Goal: Task Accomplishment & Management: Manage account settings

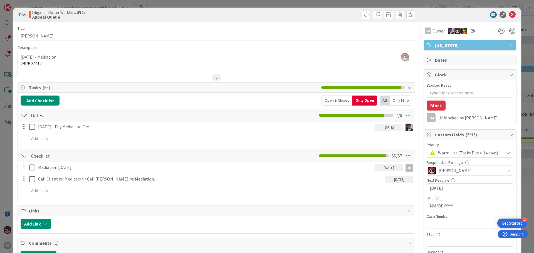
scroll to position [83, 0]
click at [509, 14] on icon at bounding box center [512, 14] width 7 height 7
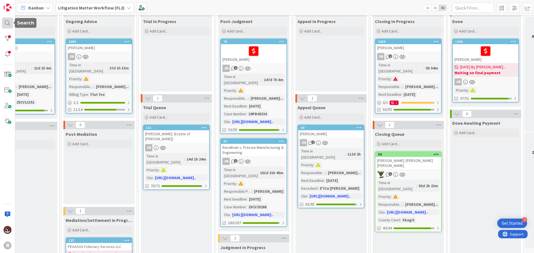
click at [6, 22] on div at bounding box center [7, 23] width 11 height 11
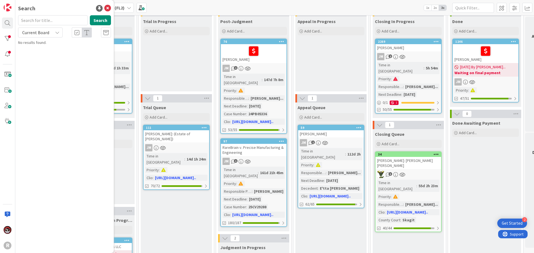
click at [48, 20] on input "text" at bounding box center [52, 20] width 69 height 10
type input "[PERSON_NAME]"
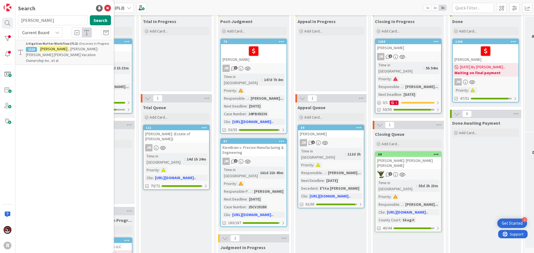
click at [58, 45] on b "Litigation Matter Workflow (FL2) ›" at bounding box center [53, 43] width 54 height 4
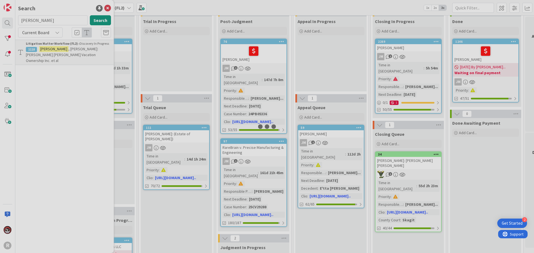
click at [58, 45] on div at bounding box center [267, 126] width 534 height 253
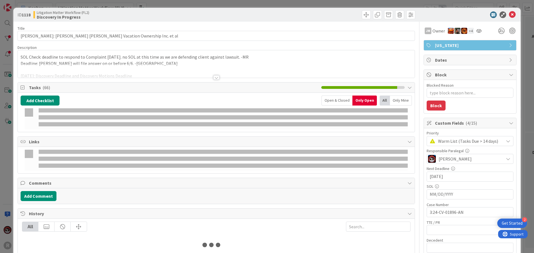
type textarea "x"
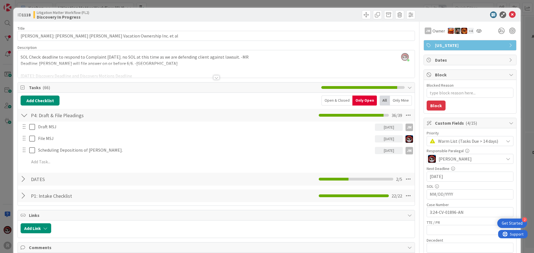
click at [214, 79] on div at bounding box center [216, 77] width 6 height 4
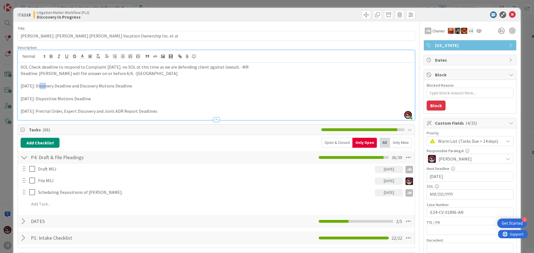
drag, startPoint x: 46, startPoint y: 85, endPoint x: 41, endPoint y: 86, distance: 4.2
click at [41, 86] on p "[DATE]: Discovery Deadline and Discovery Motions Deadline" at bounding box center [216, 86] width 391 height 6
drag, startPoint x: 55, startPoint y: 86, endPoint x: 21, endPoint y: 86, distance: 33.9
click at [21, 86] on p "[DATE]: Discovery Deadline and Discovery Motions Deadline" at bounding box center [216, 86] width 391 height 6
drag, startPoint x: 48, startPoint y: 98, endPoint x: 21, endPoint y: 97, distance: 27.8
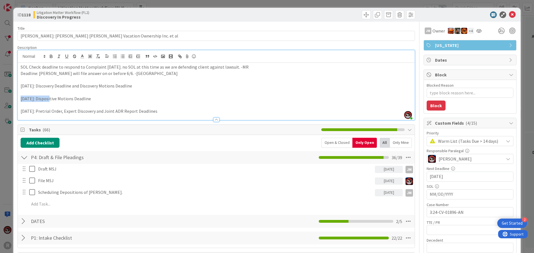
click at [21, 97] on p "[DATE]: Dispositive Motions Deadline" at bounding box center [216, 99] width 391 height 6
click at [83, 111] on p "[DATE]: Pretrial Order, Expert Discovery and Joint ADR Report Deadlines" at bounding box center [216, 111] width 391 height 6
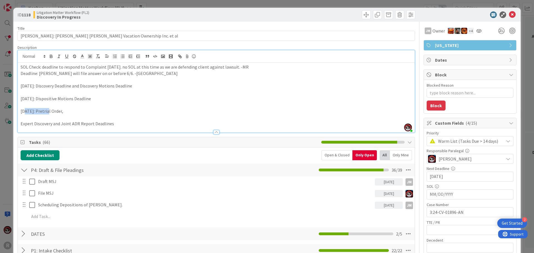
drag, startPoint x: 52, startPoint y: 111, endPoint x: 25, endPoint y: 110, distance: 27.3
click at [25, 110] on p "[DATE]: Pretrial Order," at bounding box center [216, 111] width 391 height 6
click at [96, 114] on p "[DATE]: Pretrial Order," at bounding box center [216, 111] width 391 height 6
drag, startPoint x: 60, startPoint y: 123, endPoint x: 16, endPoint y: 122, distance: 43.7
click at [16, 122] on div "ID 1118 Litigation Matter Workflow (FL2) Discovery In Progress Title 64 / 128 […" at bounding box center [266, 253] width 507 height 491
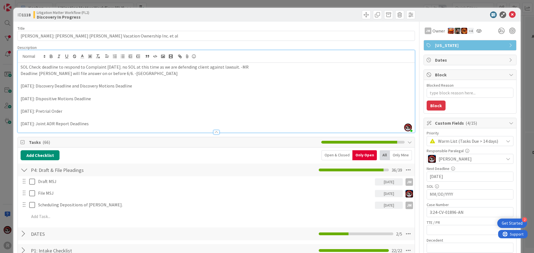
click at [89, 99] on p "[DATE]: Dispositive Motions Deadline" at bounding box center [216, 99] width 391 height 6
click at [140, 99] on p "[DATE]: Dispositive Motions and Pretrial Deadline" at bounding box center [216, 99] width 391 height 6
drag, startPoint x: 87, startPoint y: 113, endPoint x: 22, endPoint y: 109, distance: 65.2
click at [22, 109] on p "[DATE]: Pretrial Order" at bounding box center [216, 111] width 391 height 6
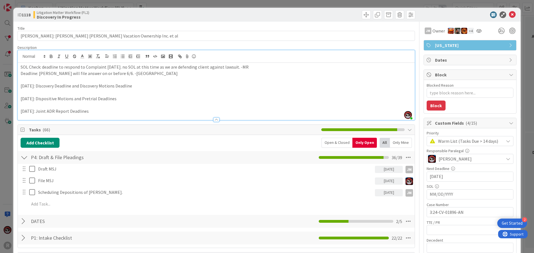
click at [99, 113] on p "[DATE]: Joint ADR Report Deadlines" at bounding box center [216, 111] width 391 height 6
click at [81, 111] on p "[DATE]: Joint ADR Report Deadlines" at bounding box center [216, 111] width 391 height 6
type textarea "x"
click at [509, 18] on icon at bounding box center [512, 14] width 7 height 7
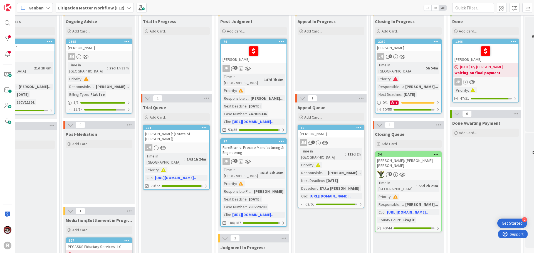
click at [46, 8] on icon at bounding box center [48, 8] width 4 height 4
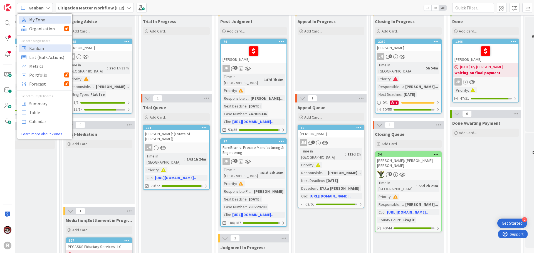
click at [48, 19] on span "My Zone" at bounding box center [49, 20] width 40 height 8
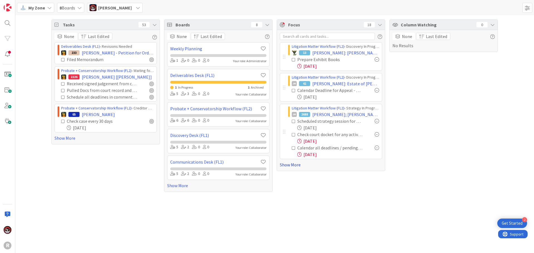
click at [291, 163] on link "Show More" at bounding box center [331, 164] width 102 height 7
click at [104, 10] on span "[PERSON_NAME]" at bounding box center [115, 7] width 34 height 7
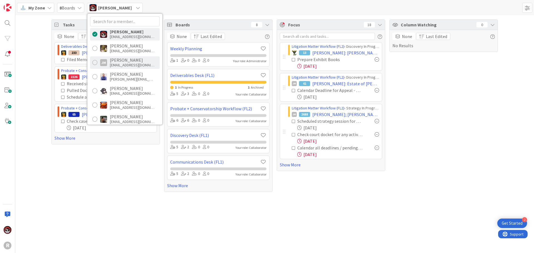
click at [95, 64] on div at bounding box center [94, 62] width 5 height 5
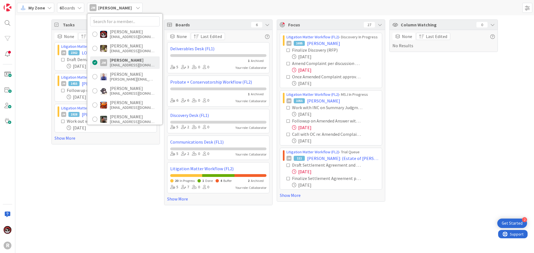
click at [76, 168] on div "Tasks 39 None Last Edited Litigation Matter Workflow (FL2) › Pleadings In Progr…" at bounding box center [105, 112] width 108 height 186
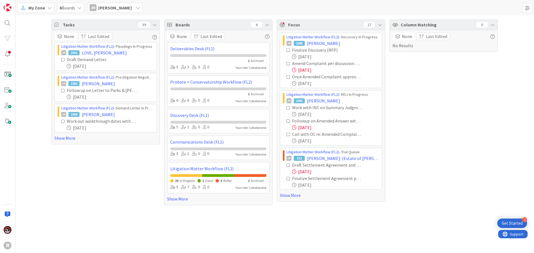
click at [118, 11] on span "[PERSON_NAME]" at bounding box center [115, 7] width 34 height 7
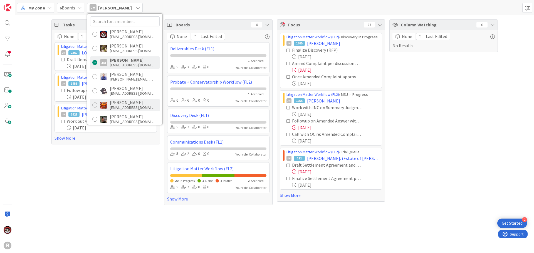
scroll to position [28, 0]
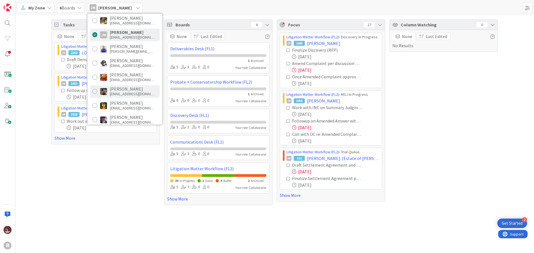
click at [115, 89] on div "[PERSON_NAME]" at bounding box center [132, 88] width 44 height 5
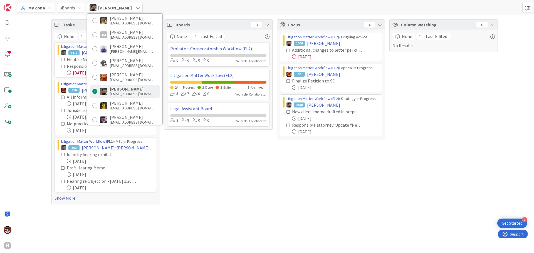
click at [47, 145] on div "Tasks 70 None Last Edited Litigation Matter Workflow (FL2) › Pleadings In Progr…" at bounding box center [274, 111] width 518 height 193
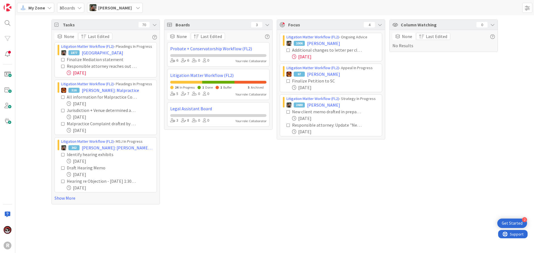
click at [136, 7] on icon at bounding box center [138, 8] width 4 height 4
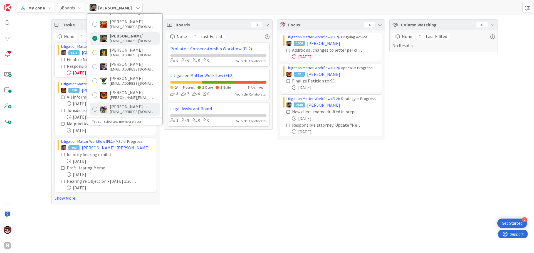
scroll to position [83, 0]
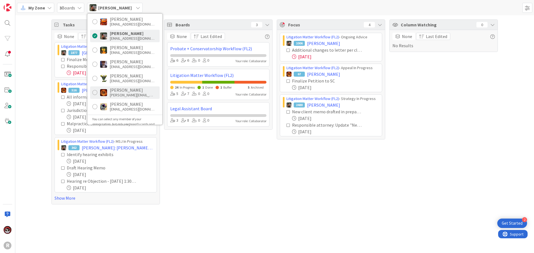
click at [120, 90] on div "[PERSON_NAME]" at bounding box center [132, 90] width 44 height 5
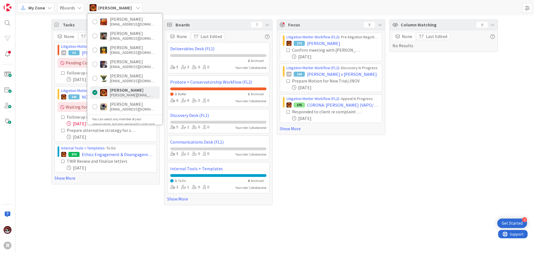
click at [27, 96] on div "Tasks 36 None Last Edited Litigation Matter Workflow (FL2) › Judgment Queue JM …" at bounding box center [274, 112] width 518 height 194
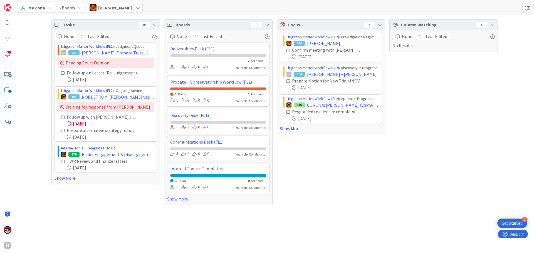
click at [111, 7] on span "[PERSON_NAME]" at bounding box center [115, 7] width 34 height 7
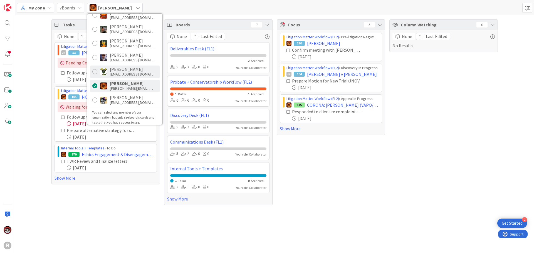
scroll to position [93, 0]
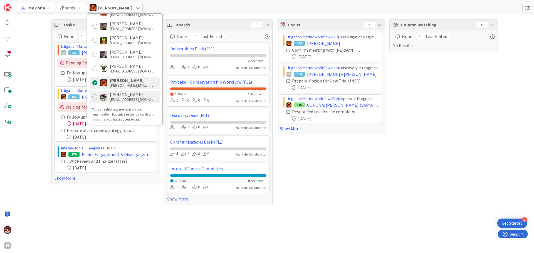
click at [131, 97] on div "[PERSON_NAME]" at bounding box center [132, 94] width 44 height 5
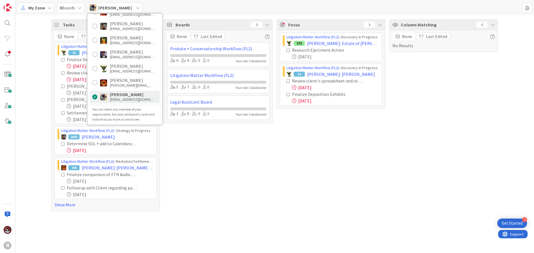
drag, startPoint x: 33, startPoint y: 87, endPoint x: 36, endPoint y: 86, distance: 3.2
click at [36, 86] on div "Tasks 20 None Last Edited Litigation Matter Workflow (FL2) › Discovery In Progr…" at bounding box center [274, 115] width 518 height 200
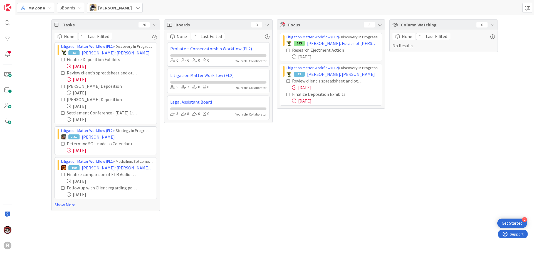
click at [130, 10] on div "[PERSON_NAME]" at bounding box center [115, 8] width 56 height 10
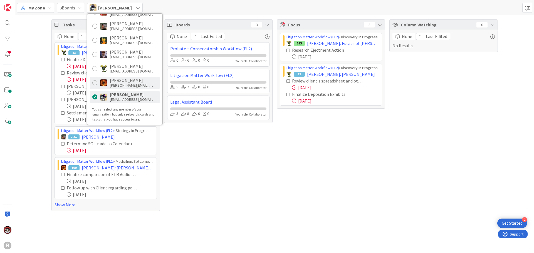
scroll to position [65, 0]
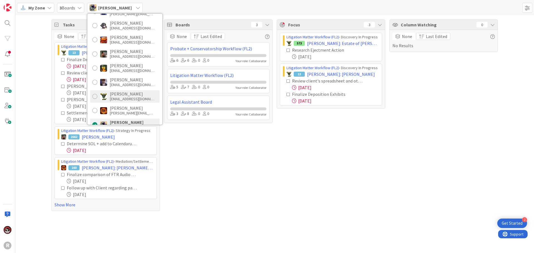
click at [93, 96] on div at bounding box center [94, 96] width 5 height 5
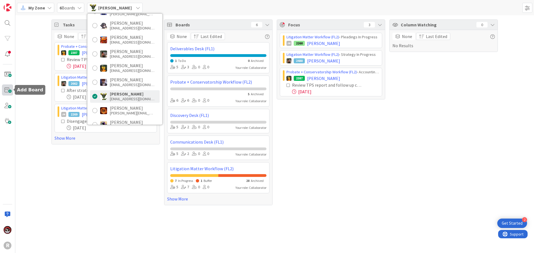
click at [11, 94] on span at bounding box center [7, 89] width 11 height 11
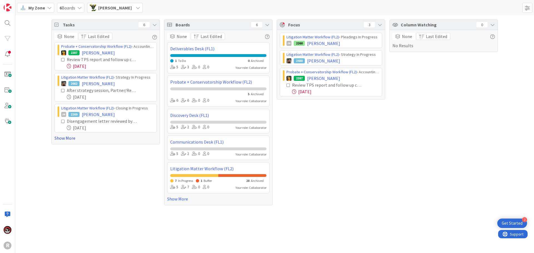
click at [72, 137] on link "Show More" at bounding box center [105, 138] width 102 height 7
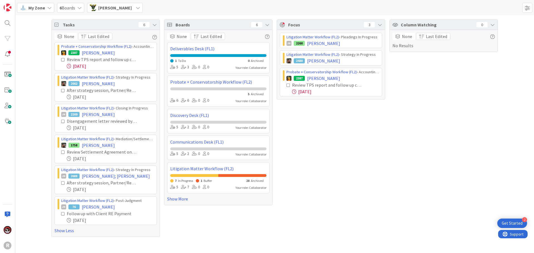
click at [106, 8] on span "[PERSON_NAME]" at bounding box center [115, 7] width 34 height 7
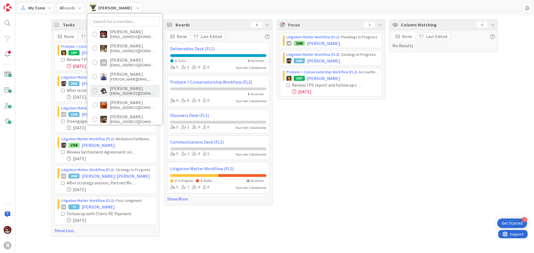
click at [113, 88] on div "[PERSON_NAME]" at bounding box center [132, 88] width 44 height 5
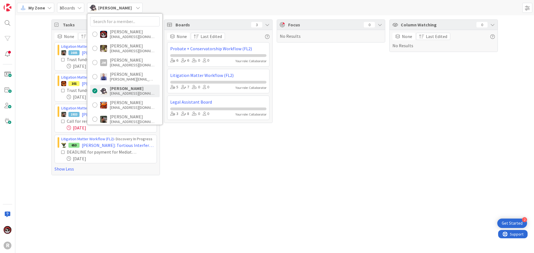
click at [34, 59] on div "Tasks 4 None Last Edited Litigation Matter Workflow (FL2) › Closing In Progress…" at bounding box center [274, 97] width 518 height 164
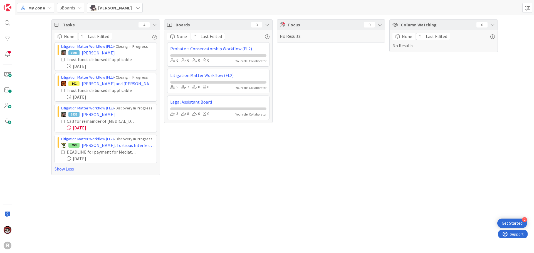
click at [109, 9] on span "[PERSON_NAME]" at bounding box center [115, 7] width 34 height 7
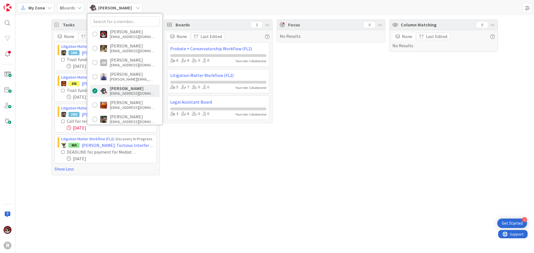
click at [34, 84] on div "Tasks 4 None Last Edited Litigation Matter Workflow (FL2) › Closing In Progress…" at bounding box center [274, 97] width 518 height 164
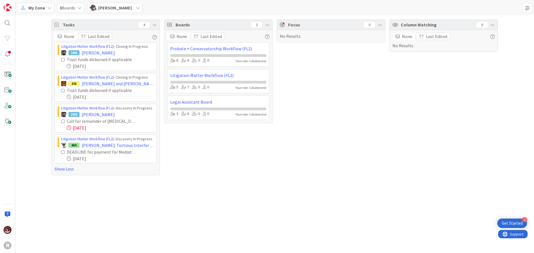
click at [116, 7] on span "[PERSON_NAME]" at bounding box center [115, 7] width 34 height 7
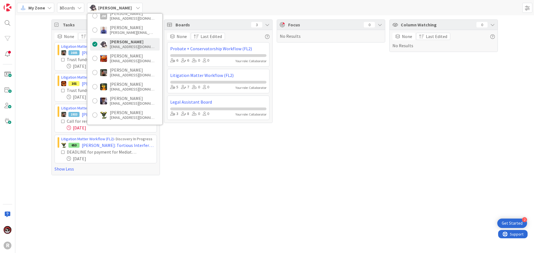
scroll to position [56, 0]
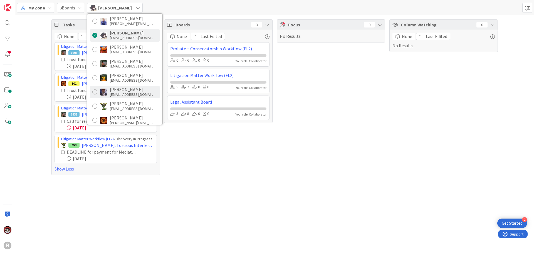
click at [117, 91] on div "[PERSON_NAME]" at bounding box center [132, 89] width 44 height 5
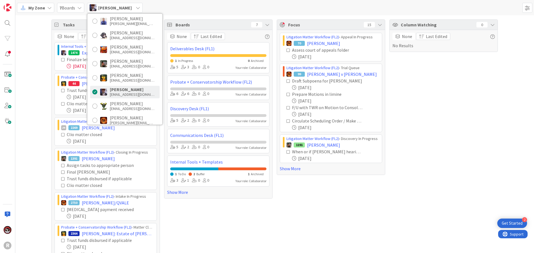
click at [38, 81] on div "Tasks 13 None Last Edited Internal Tools + Templates › To Do 1474 Expert witnes…" at bounding box center [274, 179] width 518 height 328
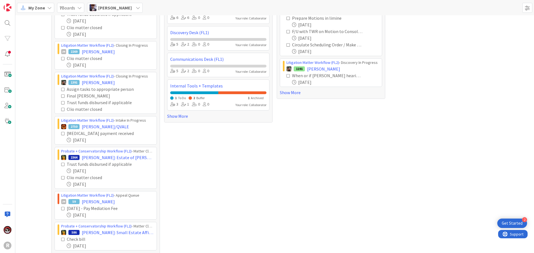
scroll to position [0, 0]
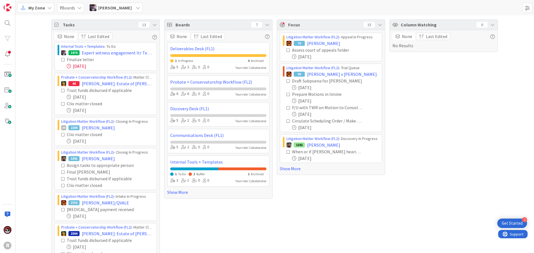
click at [120, 9] on span "[PERSON_NAME]" at bounding box center [115, 7] width 34 height 7
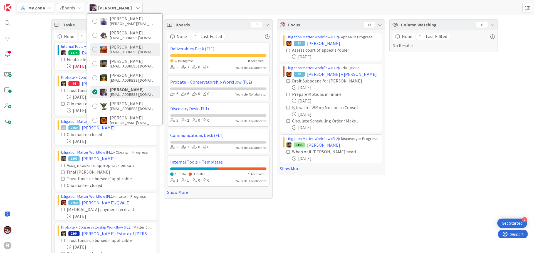
click at [124, 51] on div "[EMAIL_ADDRESS][DOMAIN_NAME]" at bounding box center [132, 51] width 44 height 5
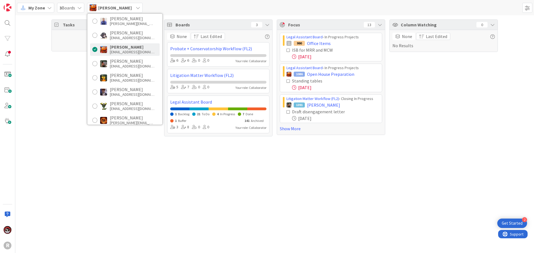
click at [38, 62] on div "Tasks 13 Boards 3 None Last Edited Probate + Conservatorship Workflow (FL2) 6 6…" at bounding box center [274, 77] width 518 height 125
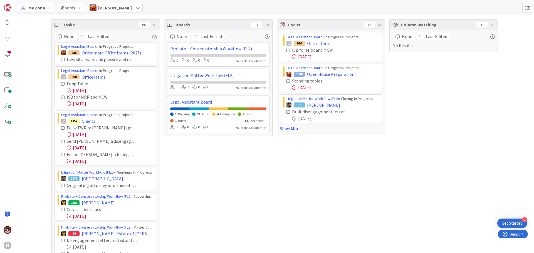
click at [120, 8] on span "[PERSON_NAME]" at bounding box center [115, 7] width 34 height 7
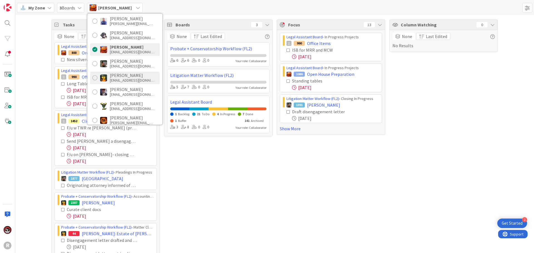
click at [119, 79] on div "[EMAIL_ADDRESS][DOMAIN_NAME]" at bounding box center [132, 80] width 44 height 5
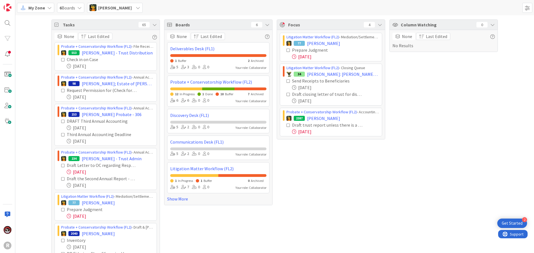
click at [126, 10] on div "[PERSON_NAME]" at bounding box center [115, 8] width 56 height 10
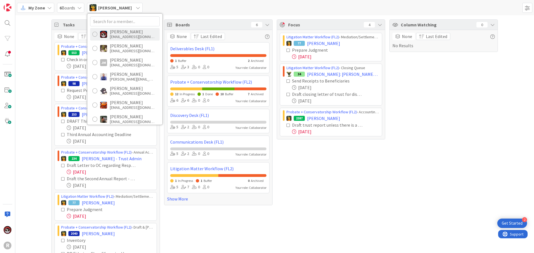
click at [117, 39] on div "[EMAIL_ADDRESS][DOMAIN_NAME]" at bounding box center [132, 36] width 44 height 5
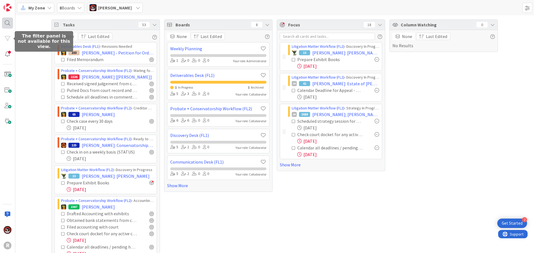
click at [10, 28] on div at bounding box center [7, 23] width 11 height 11
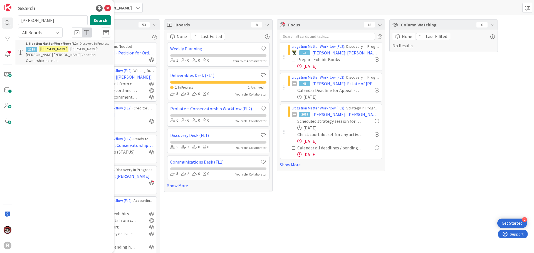
drag, startPoint x: 38, startPoint y: 22, endPoint x: 13, endPoint y: 21, distance: 25.1
click at [14, 21] on div "R Search [PERSON_NAME] Search All Boards Litigation Matter Workflow (FL2) › Dis…" at bounding box center [7, 126] width 15 height 253
type input "[PERSON_NAME]"
click at [75, 49] on p "[PERSON_NAME] ; [PERSON_NAME]" at bounding box center [68, 49] width 85 height 6
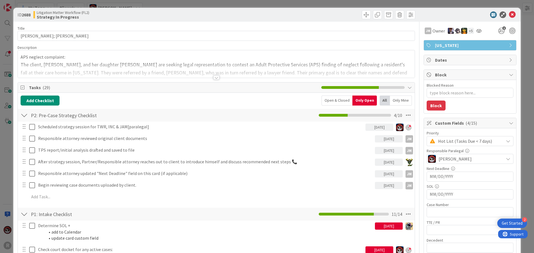
click at [216, 76] on div at bounding box center [216, 77] width 6 height 4
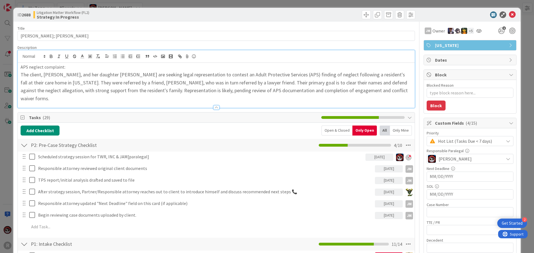
click at [402, 90] on h2 "The client, [PERSON_NAME], and her daughter [PERSON_NAME] are seeking legal rep…" at bounding box center [216, 86] width 391 height 32
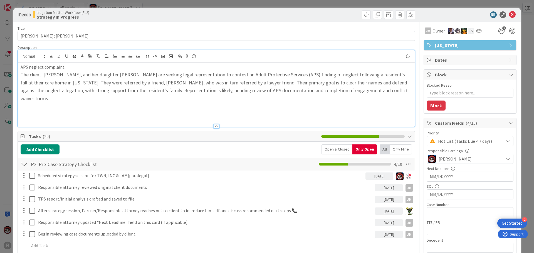
type textarea "x"
click at [452, 173] on input "MM/DD/YYYY" at bounding box center [469, 176] width 81 height 9
click at [448, 232] on td "15" at bounding box center [449, 232] width 11 height 11
type textarea "x"
type input "[DATE]"
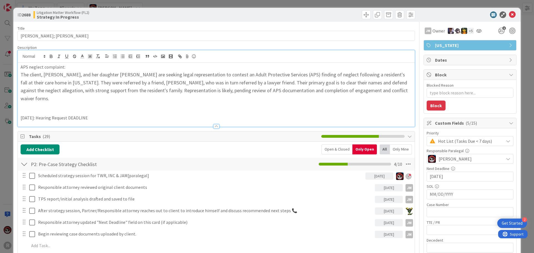
type textarea "x"
click at [509, 14] on icon at bounding box center [512, 14] width 7 height 7
